Goal: Task Accomplishment & Management: Manage account settings

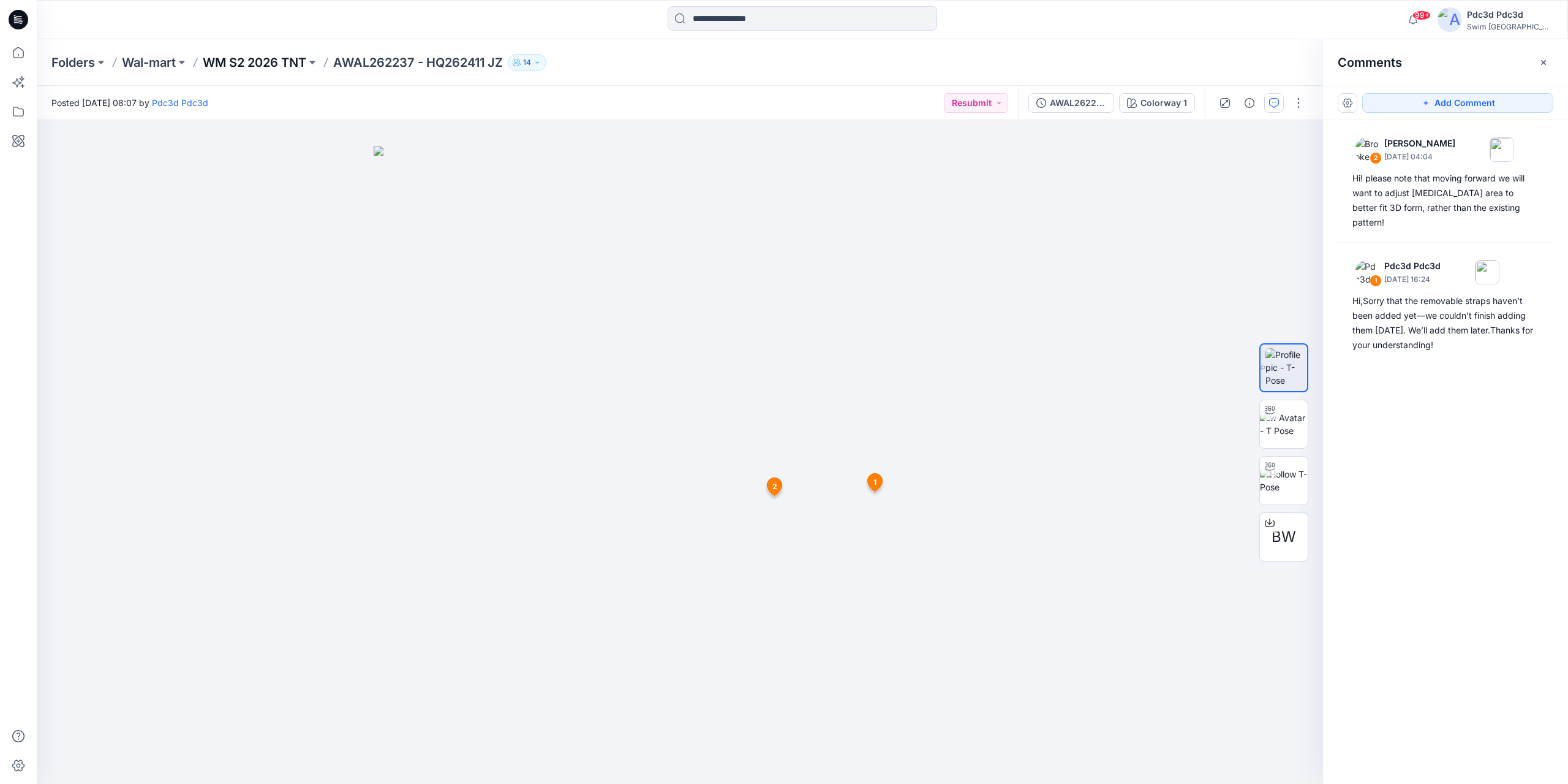
click at [259, 63] on p "WM S2 2026 TNT" at bounding box center [254, 62] width 103 height 17
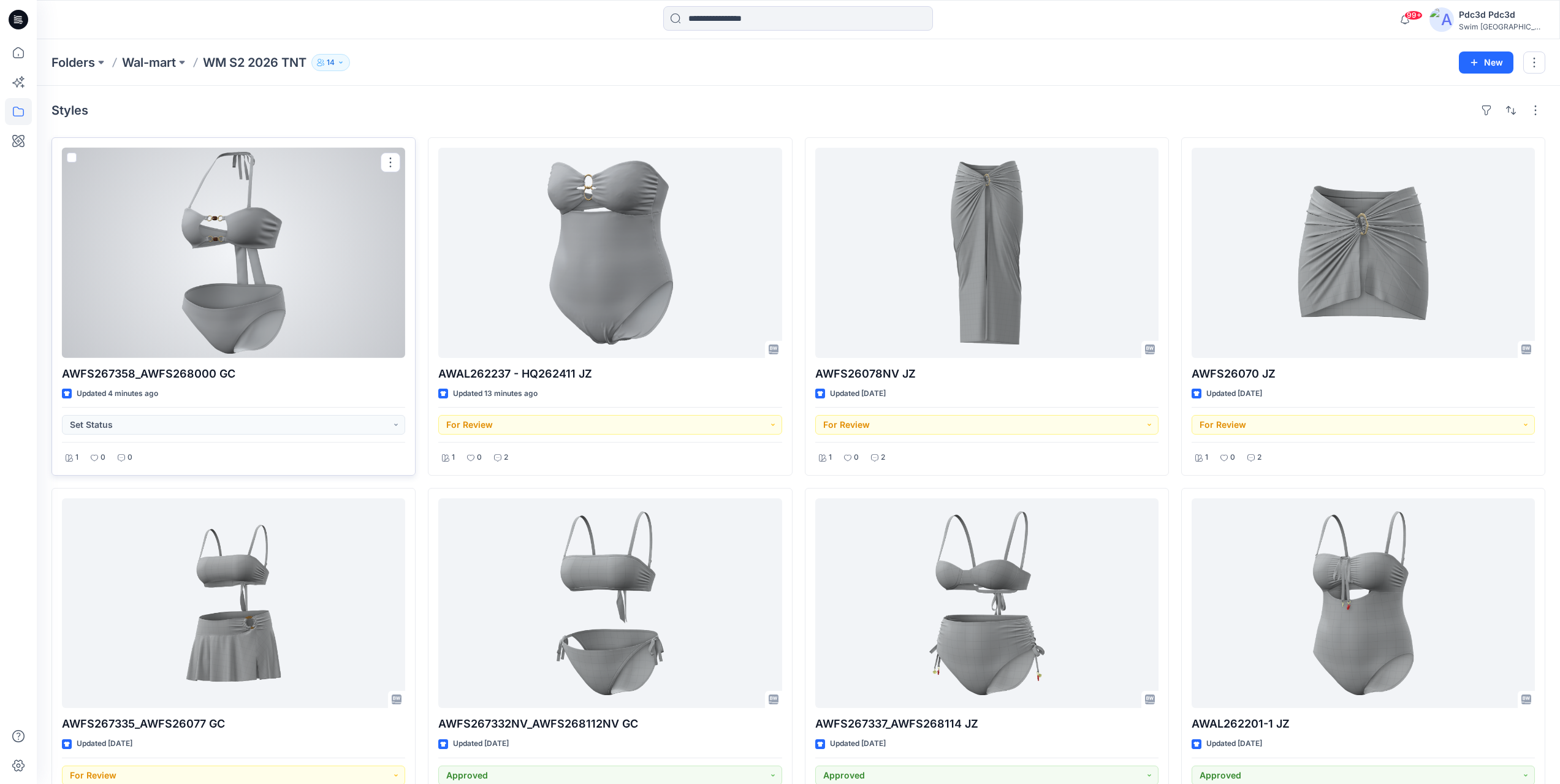
click at [286, 263] on div at bounding box center [233, 253] width 343 height 210
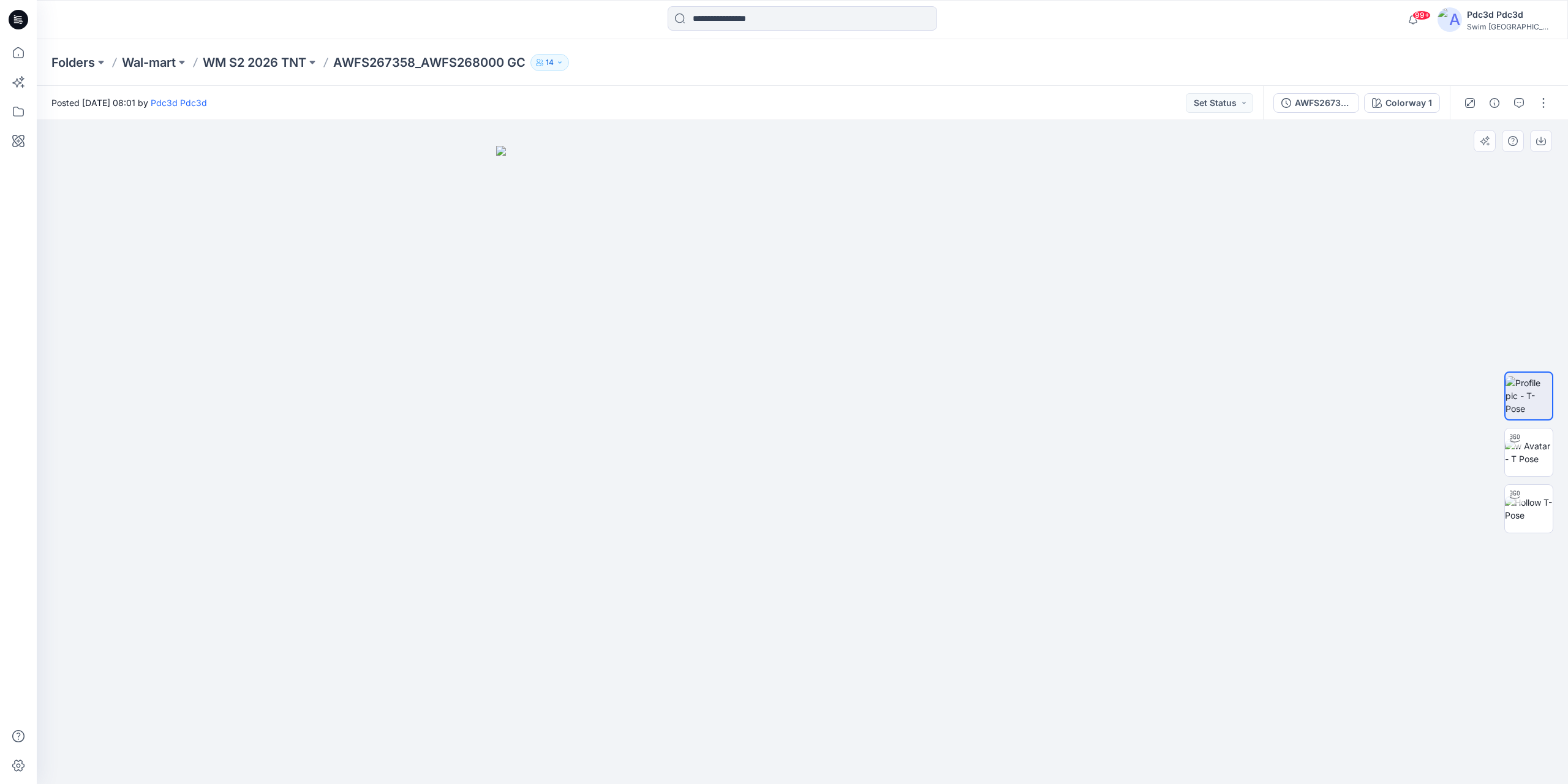
drag, startPoint x: 839, startPoint y: 493, endPoint x: 724, endPoint y: 512, distance: 116.6
click at [724, 512] on img at bounding box center [802, 465] width 613 height 639
click at [796, 525] on img at bounding box center [802, 465] width 613 height 639
click at [860, 579] on img at bounding box center [802, 465] width 613 height 639
click at [1524, 440] on div at bounding box center [1514, 438] width 19 height 19
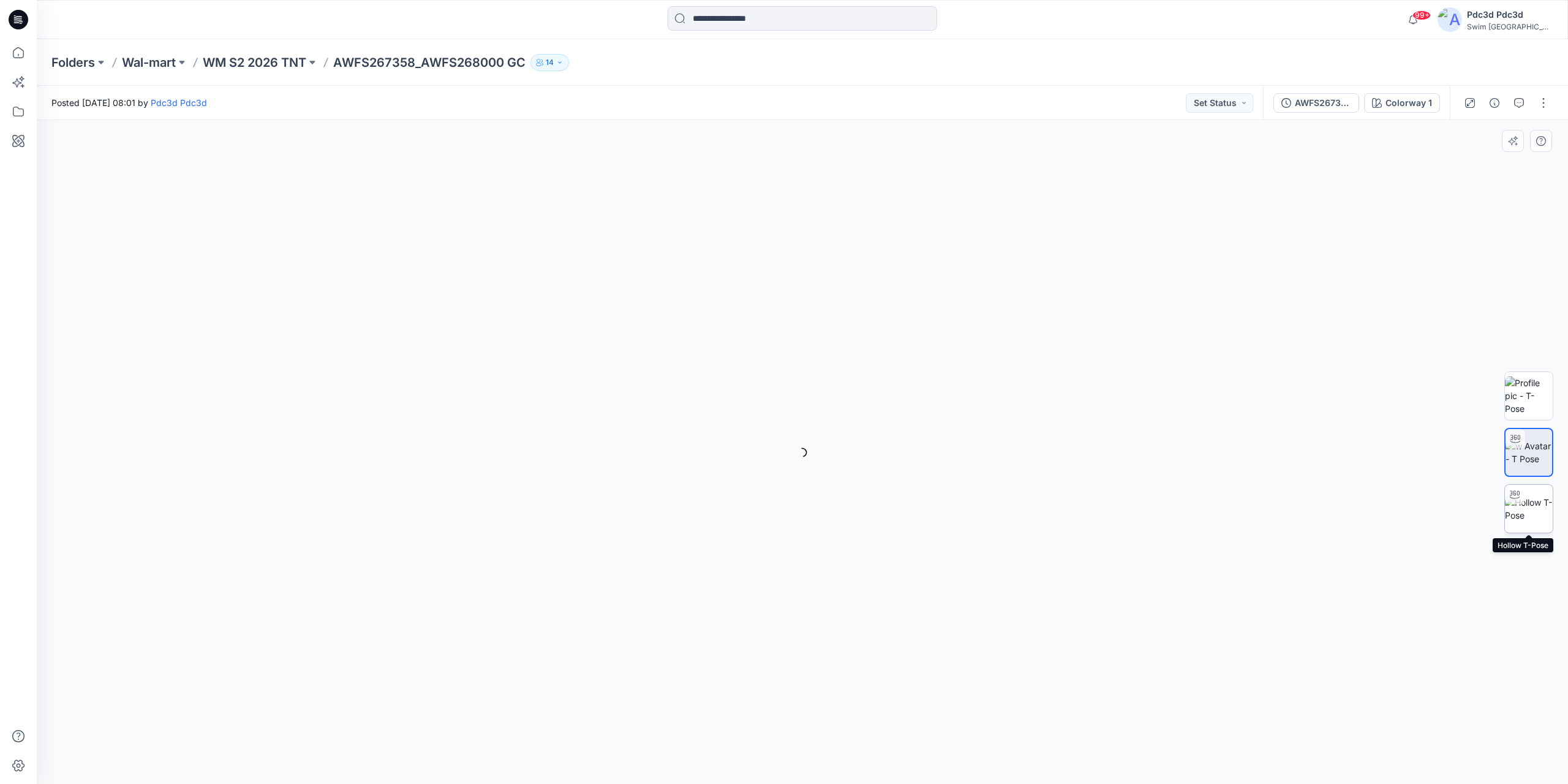
click at [1531, 506] on img at bounding box center [1529, 508] width 48 height 26
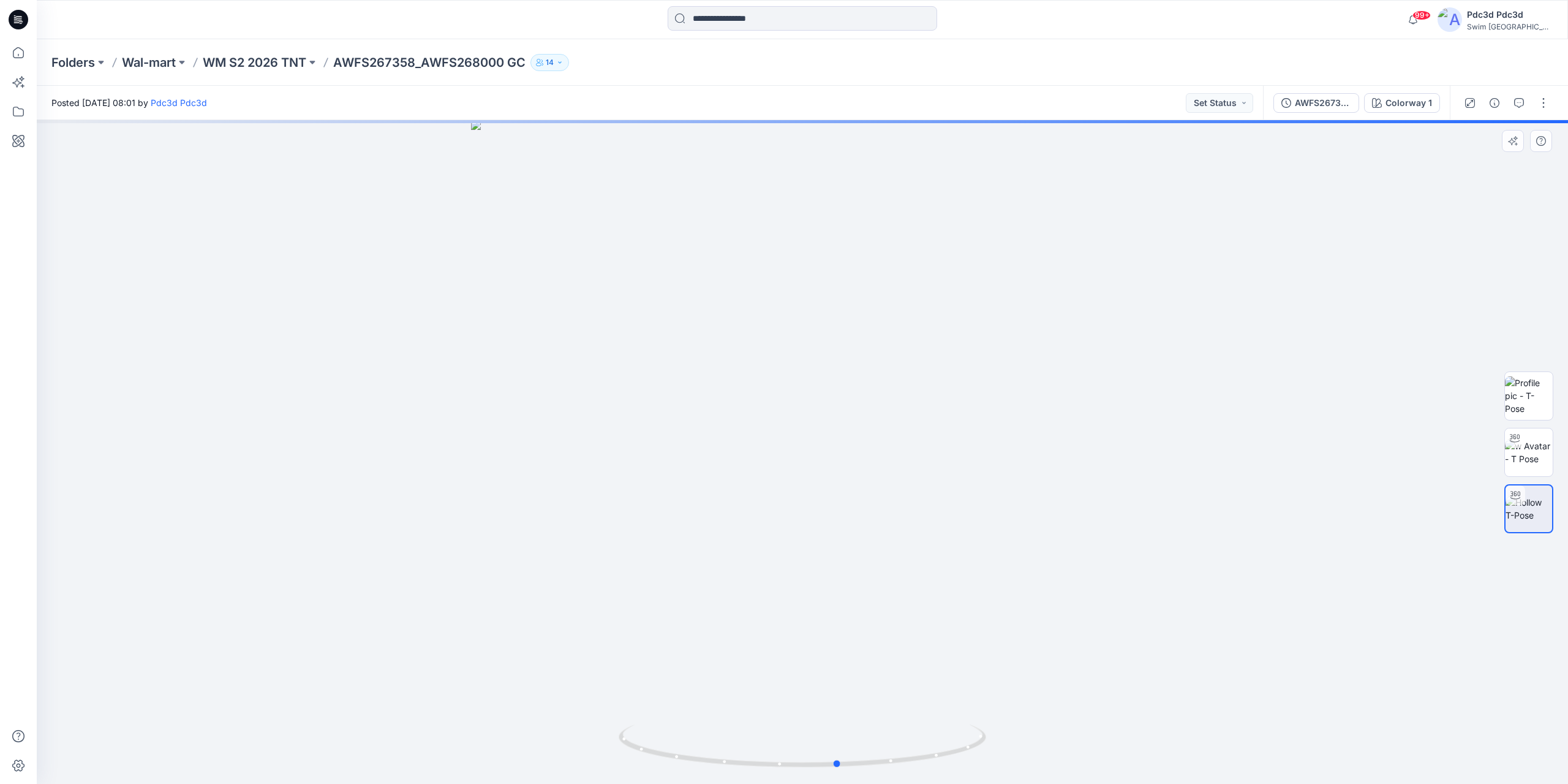
drag, startPoint x: 960, startPoint y: 754, endPoint x: 996, endPoint y: 739, distance: 39.0
click at [996, 739] on div at bounding box center [802, 452] width 1531 height 664
click at [1547, 106] on button "button" at bounding box center [1543, 102] width 19 height 19
click at [1472, 168] on p "Edit" at bounding box center [1465, 165] width 16 height 13
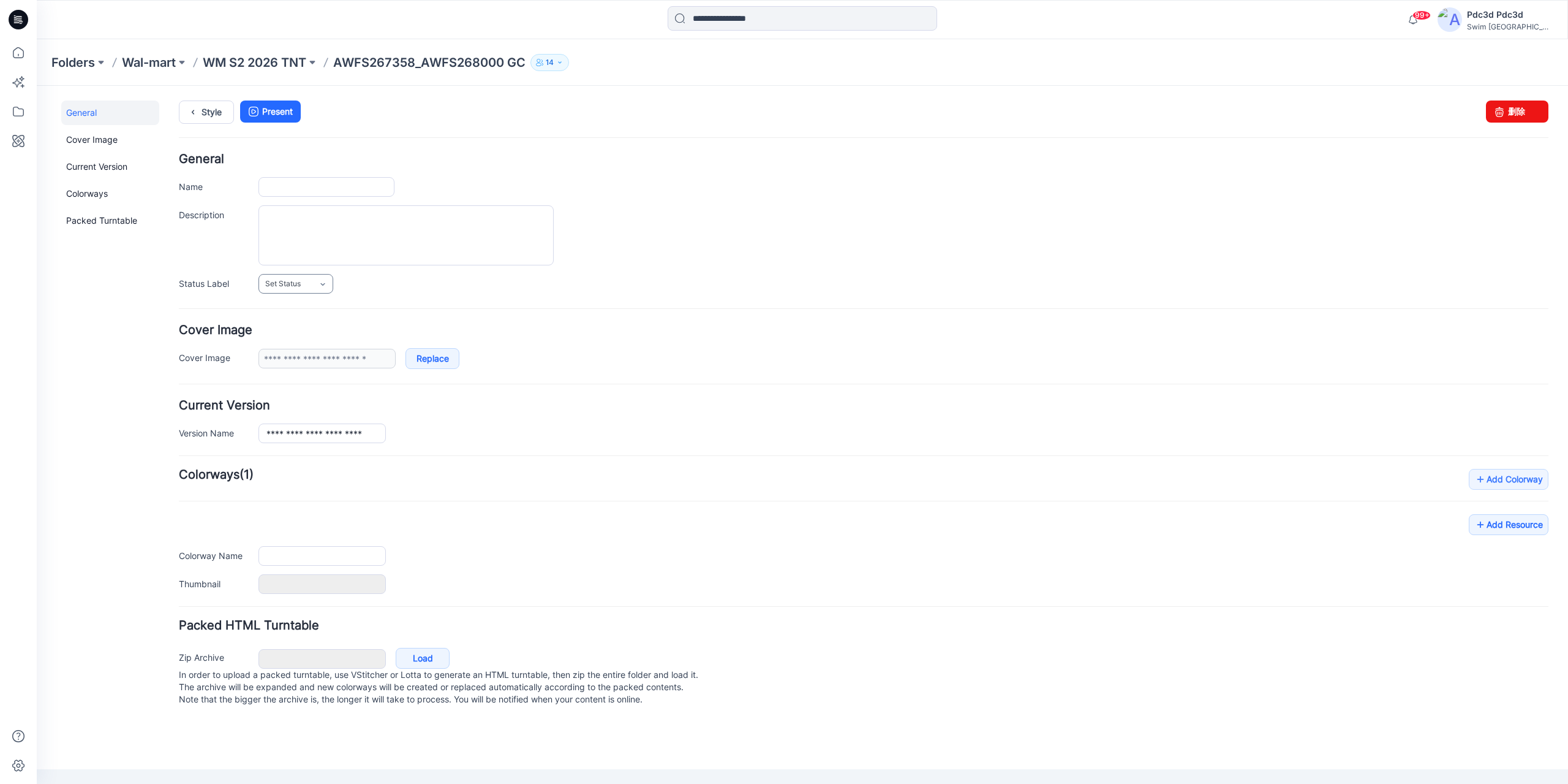
type input "**********"
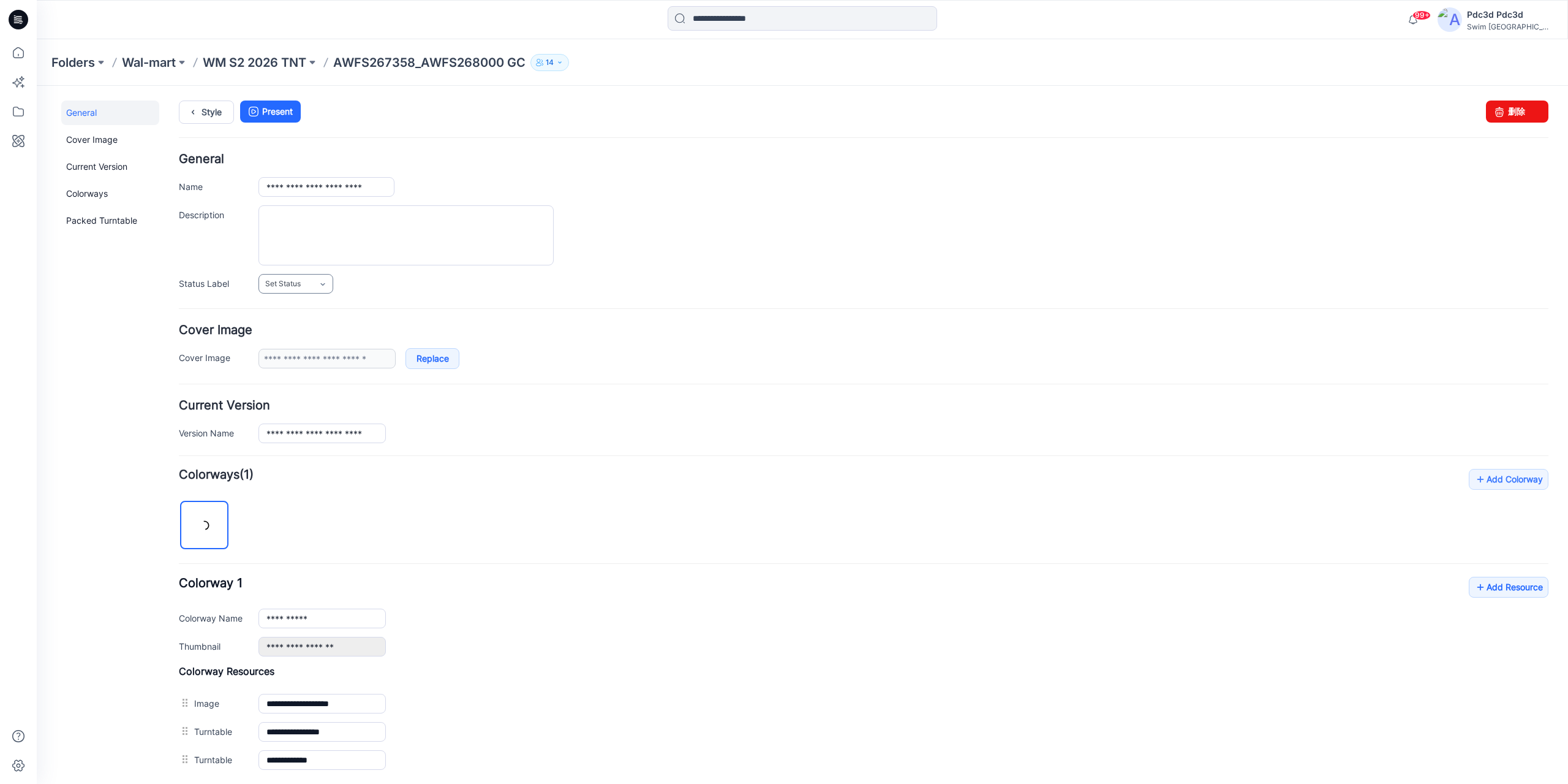
click at [317, 281] on link "Set Status" at bounding box center [296, 283] width 75 height 19
click at [312, 337] on link "For Review" at bounding box center [310, 336] width 98 height 26
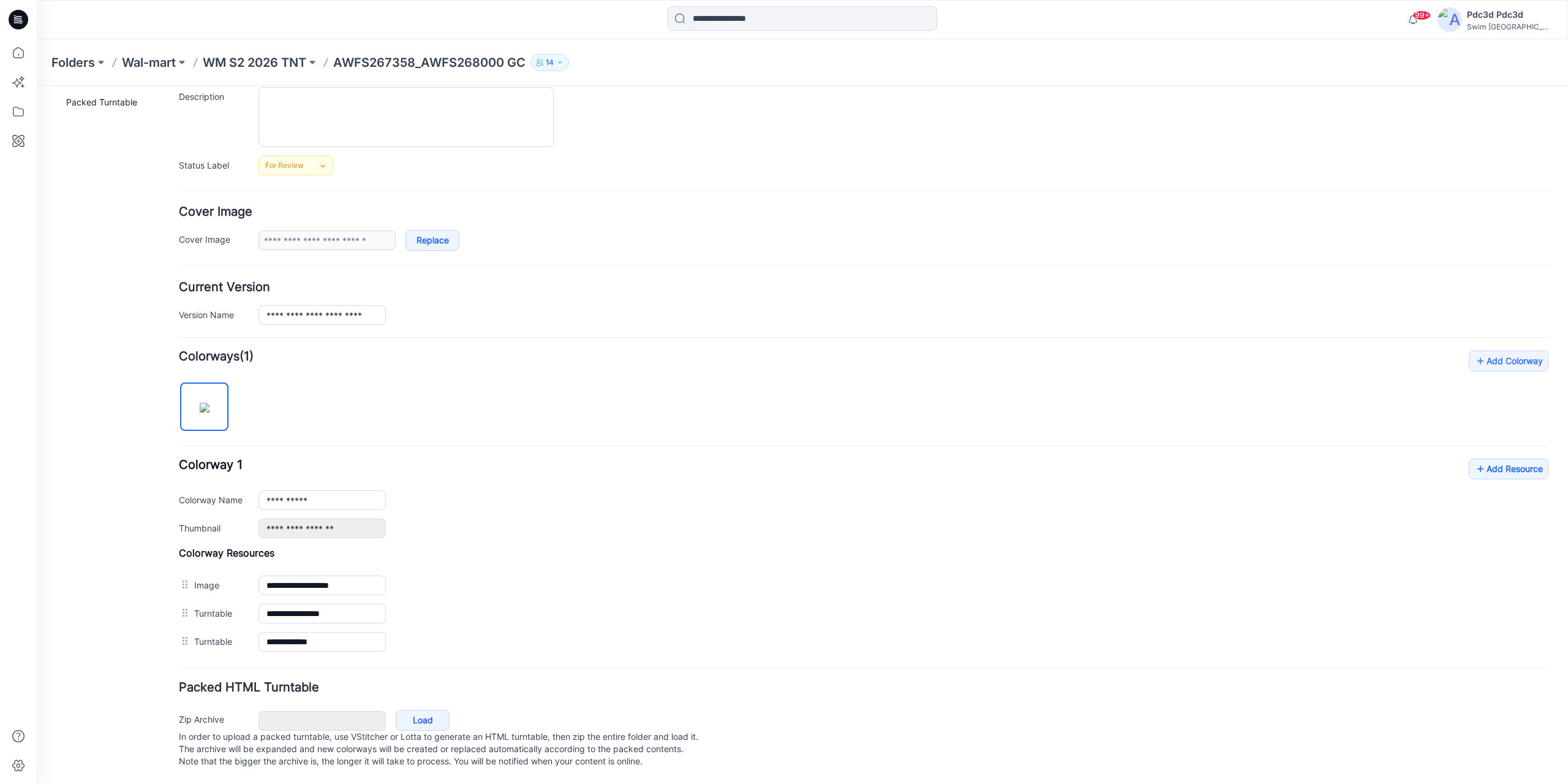
scroll to position [130, 0]
click at [1481, 458] on link "Add Resource" at bounding box center [1509, 468] width 80 height 21
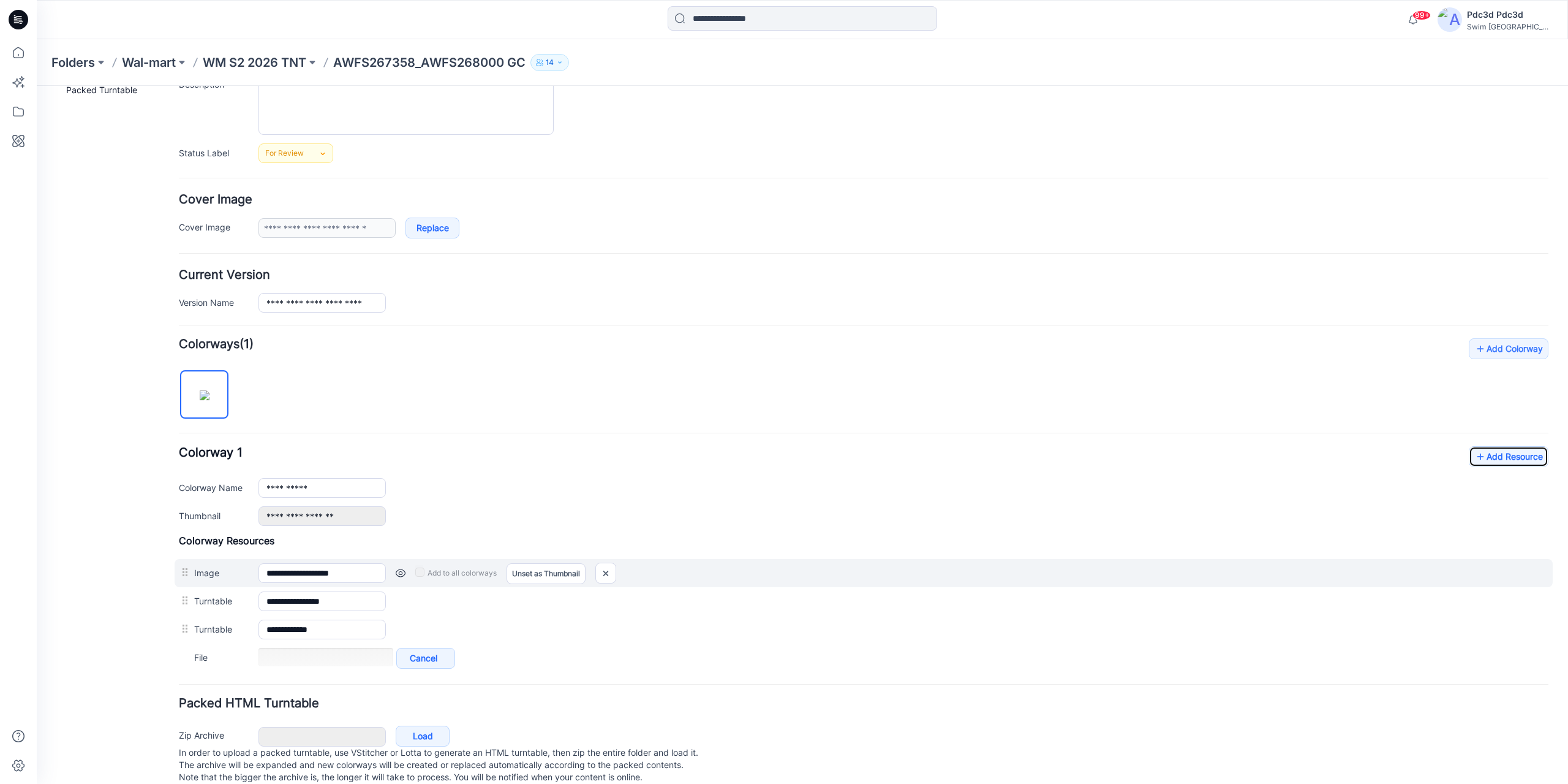
scroll to position [158, 0]
